Goal: Transaction & Acquisition: Subscribe to service/newsletter

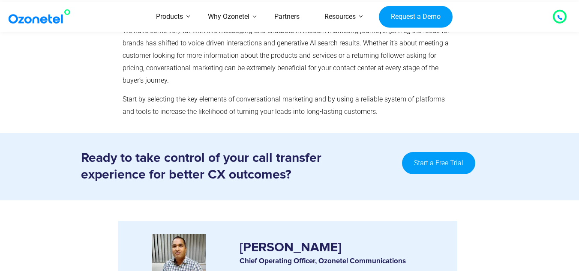
scroll to position [2392, 0]
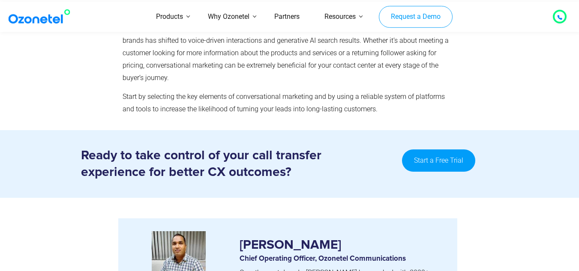
click at [433, 13] on link "Request a Demo" at bounding box center [415, 17] width 73 height 22
